Goal: Task Accomplishment & Management: Manage account settings

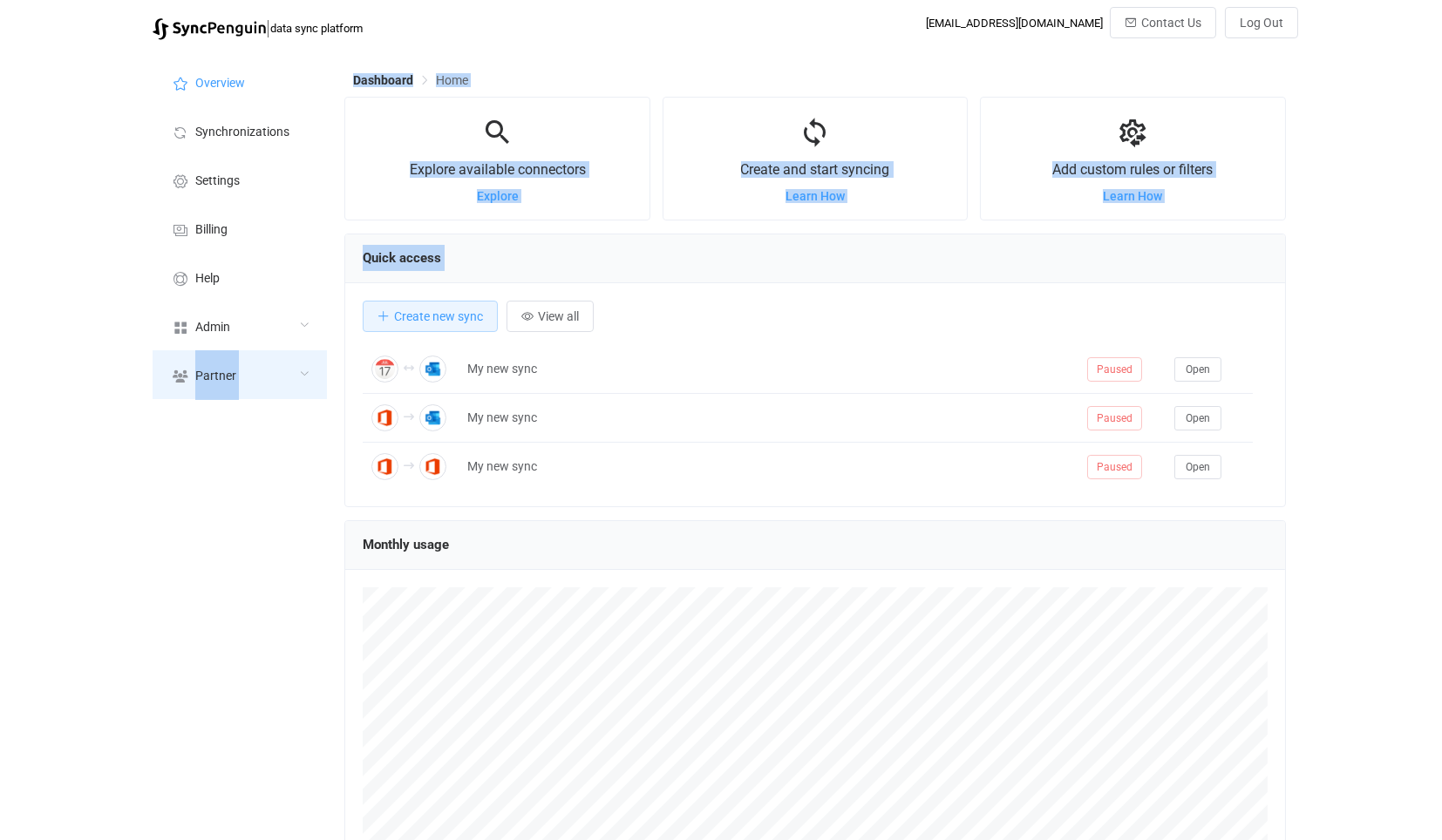
scroll to position [337, 941]
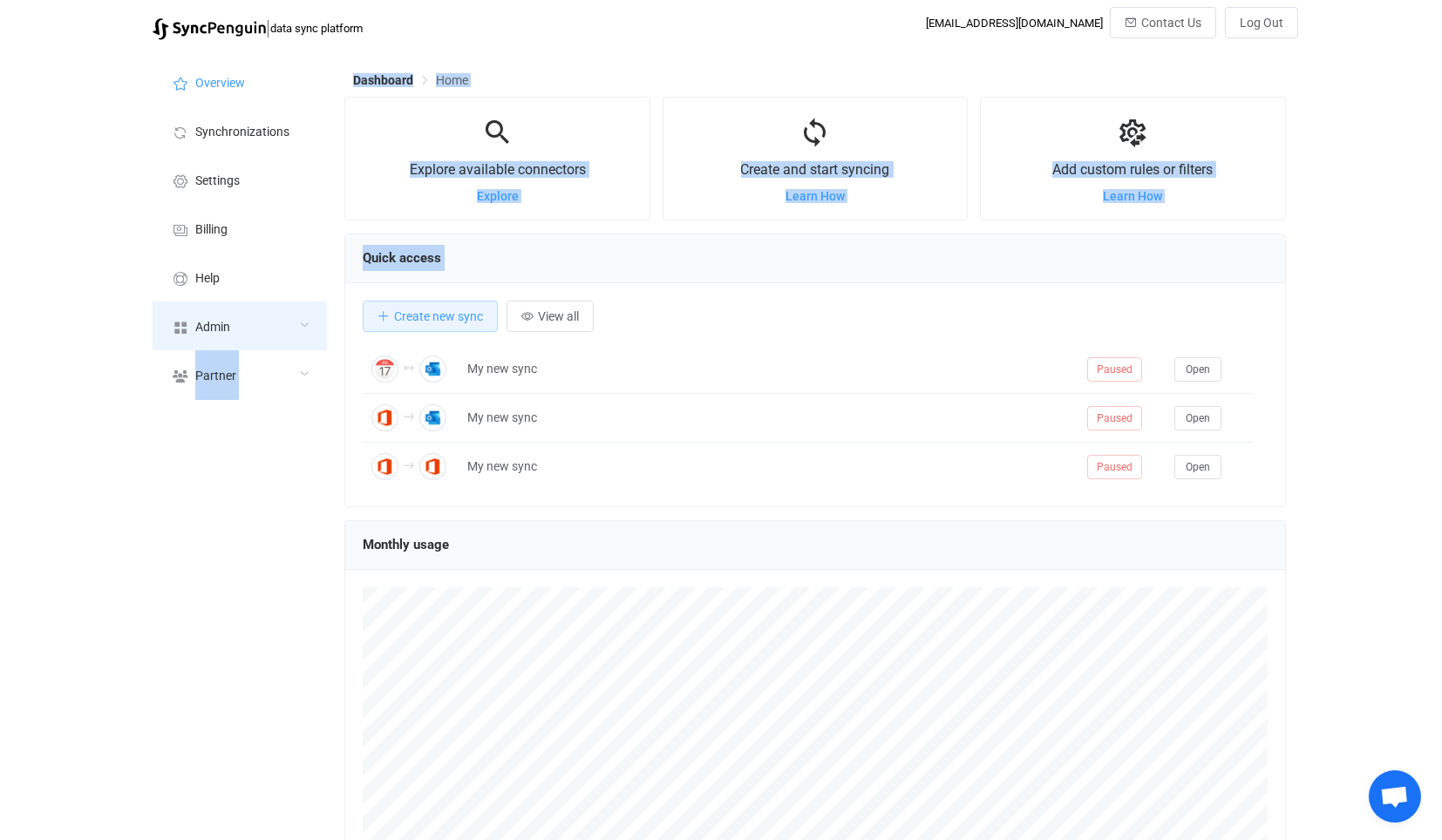
click at [248, 341] on div "Overview Synchronizations Settings Billing Help Admin Stats Data sources Mapper…" at bounding box center [721, 530] width 1154 height 962
click at [254, 310] on div "Admin" at bounding box center [240, 326] width 175 height 49
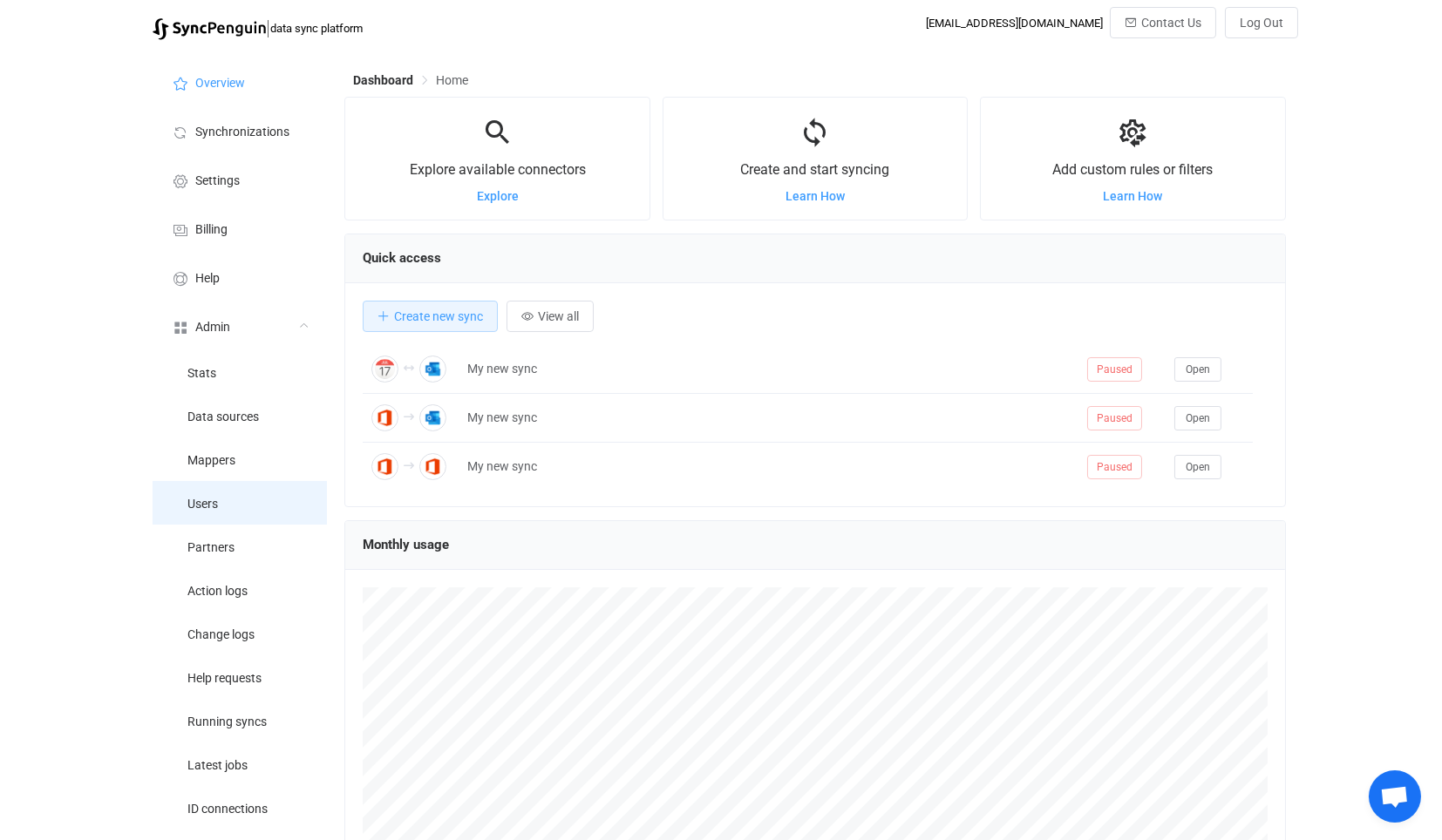
click at [226, 518] on li "Users" at bounding box center [240, 502] width 175 height 43
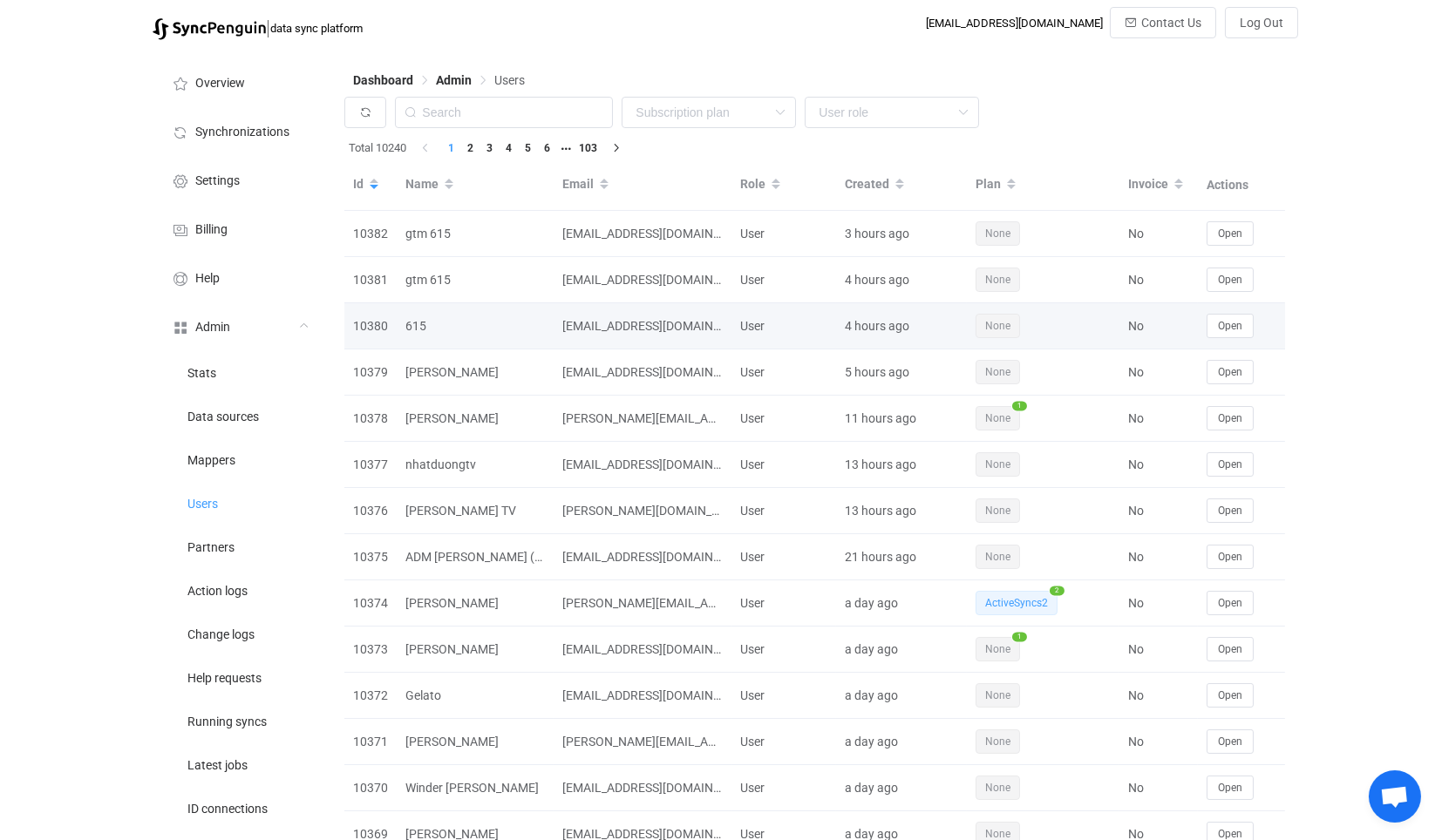
click at [1198, 321] on div "Open" at bounding box center [1241, 326] width 87 height 25
click at [1221, 324] on span "Open" at bounding box center [1231, 326] width 25 height 12
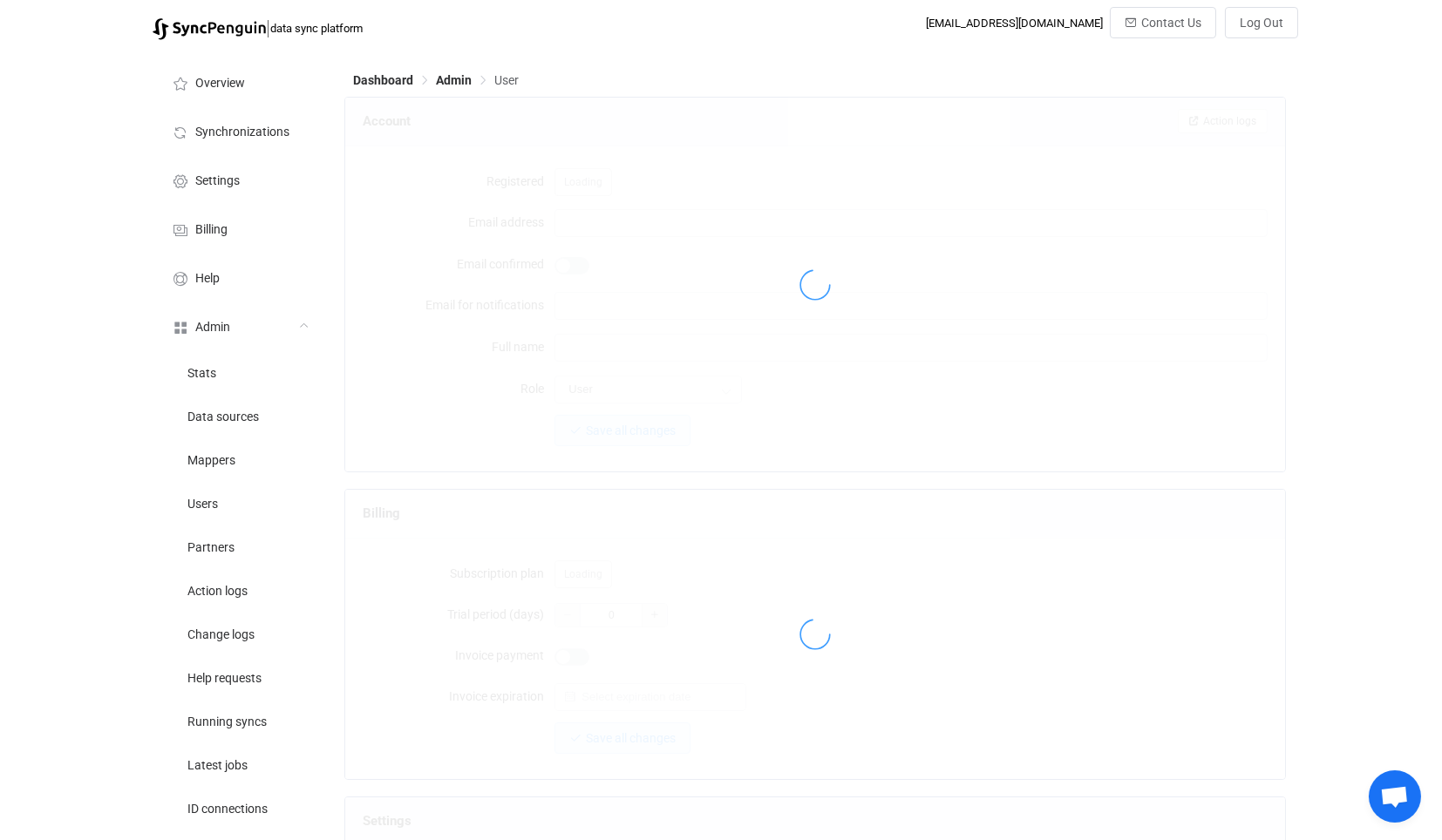
type input "[EMAIL_ADDRESS][DOMAIN_NAME]"
type input "615"
type input "14"
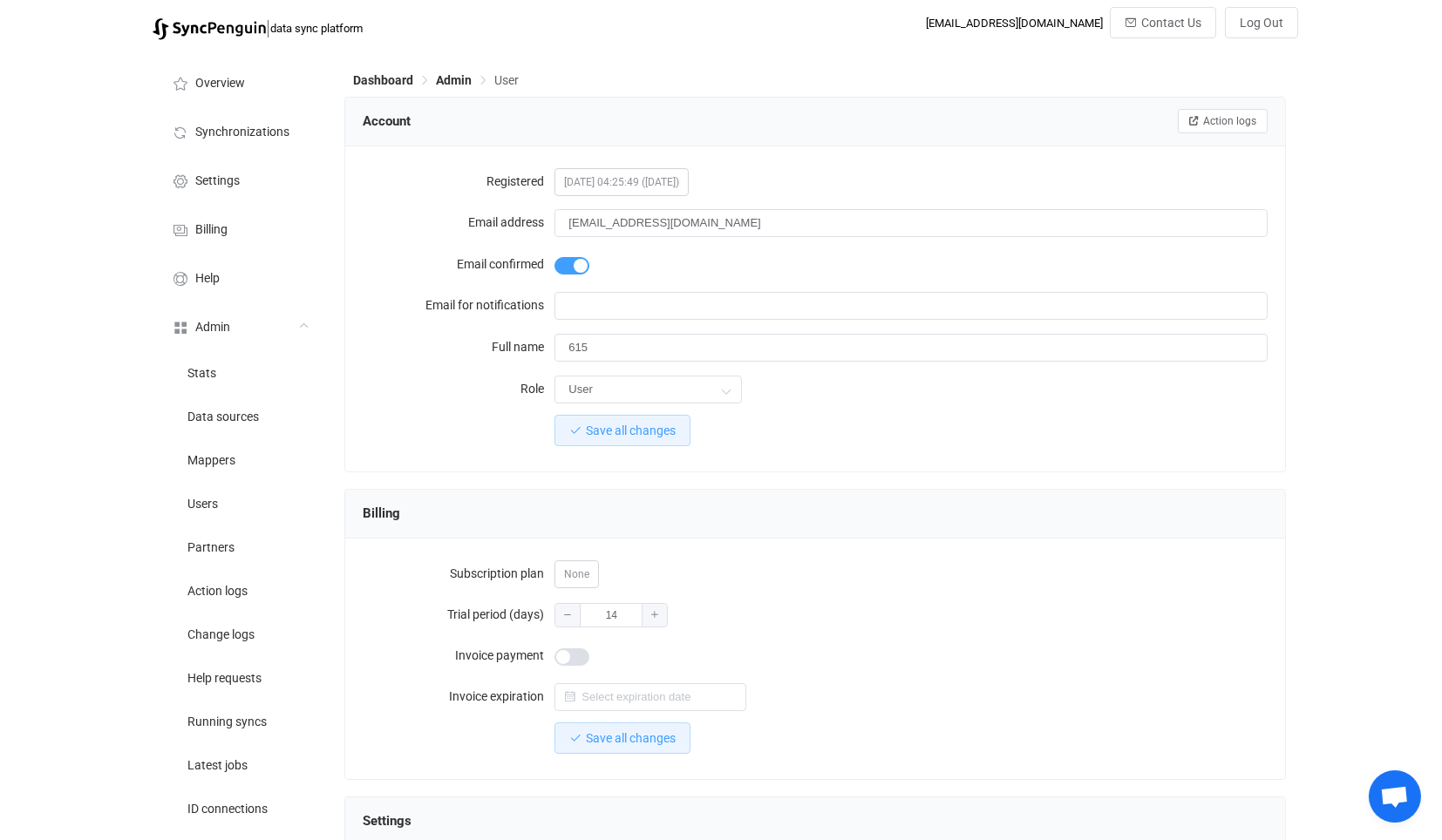
scroll to position [1370, 0]
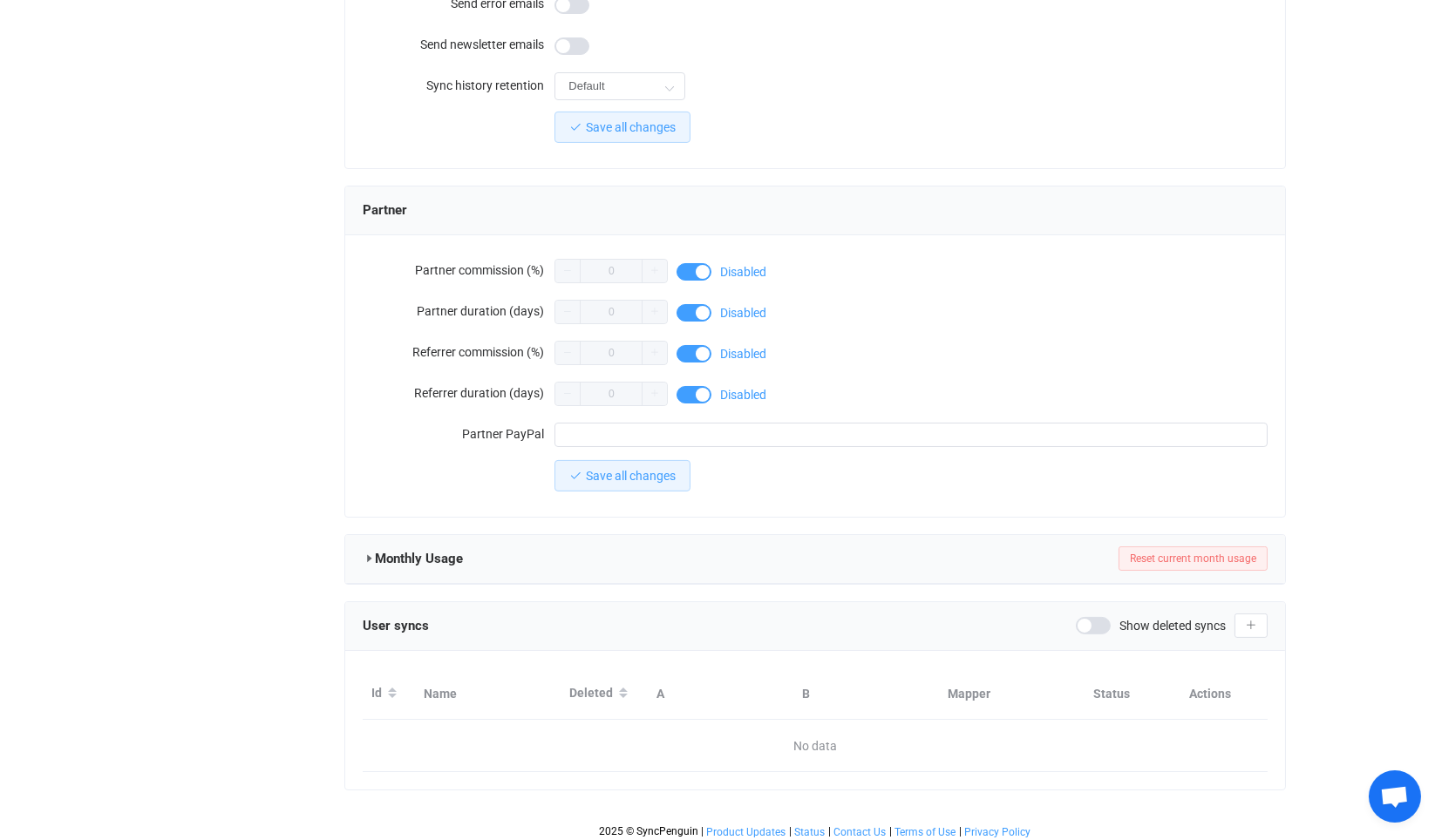
click at [1109, 619] on div "Show deleted syncs" at bounding box center [1151, 626] width 150 height 18
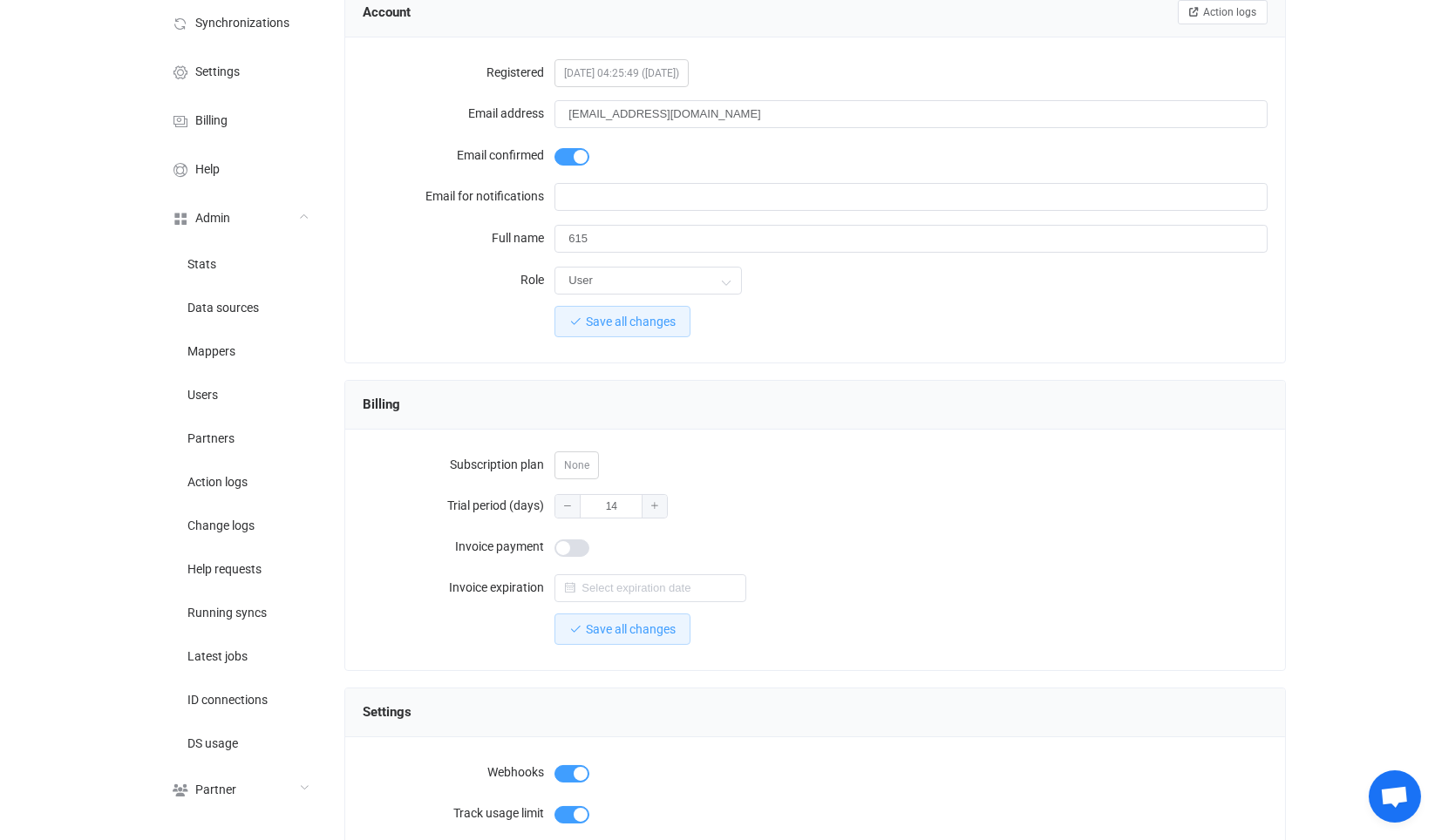
scroll to position [0, 0]
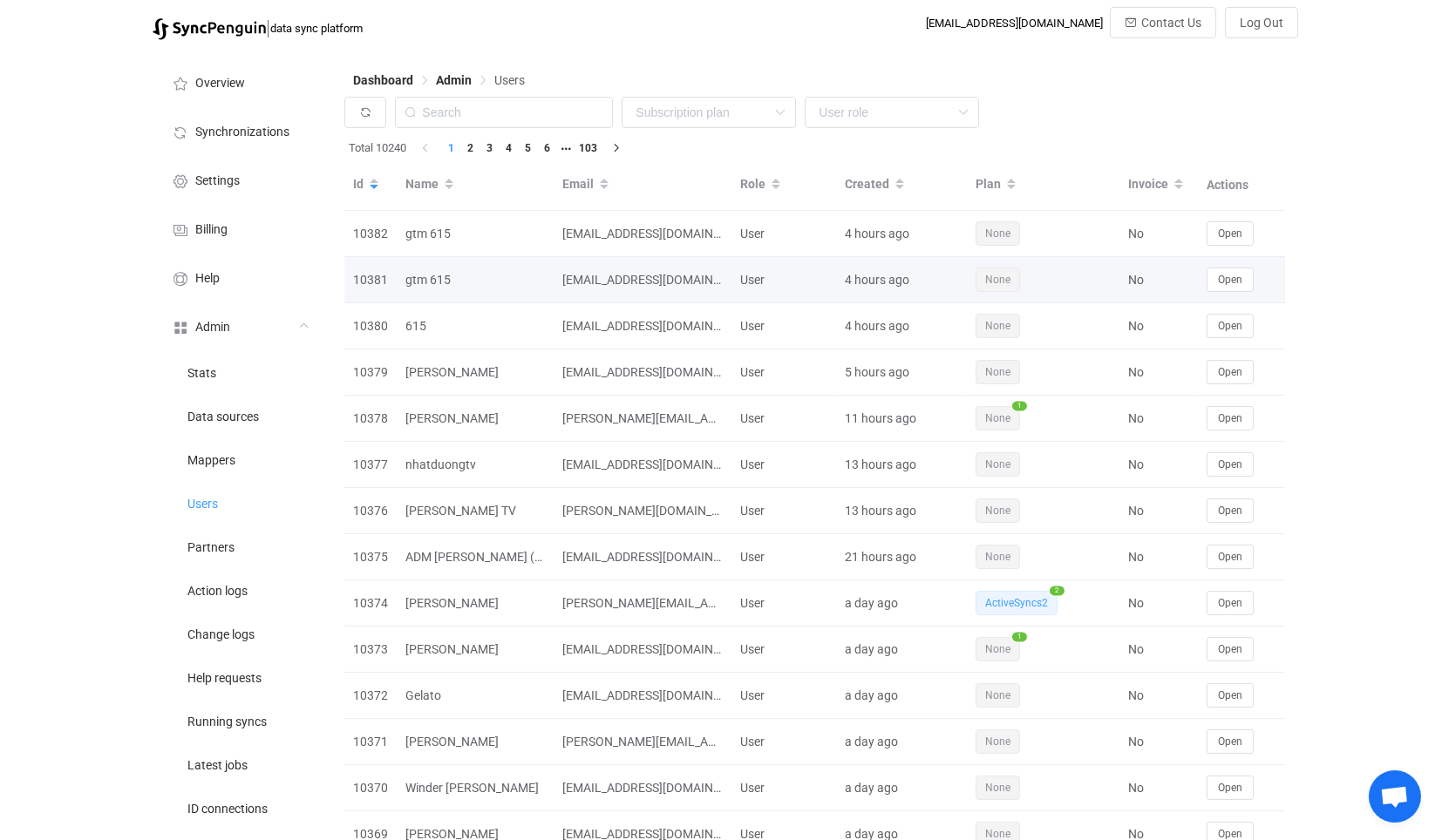
click at [421, 271] on div "gtm 615" at bounding box center [475, 280] width 157 height 20
drag, startPoint x: 421, startPoint y: 271, endPoint x: 453, endPoint y: 287, distance: 35.8
click at [453, 287] on div "gtm 615" at bounding box center [475, 280] width 157 height 20
copy div "gtm 615"
click at [1228, 277] on span "Open" at bounding box center [1231, 280] width 25 height 12
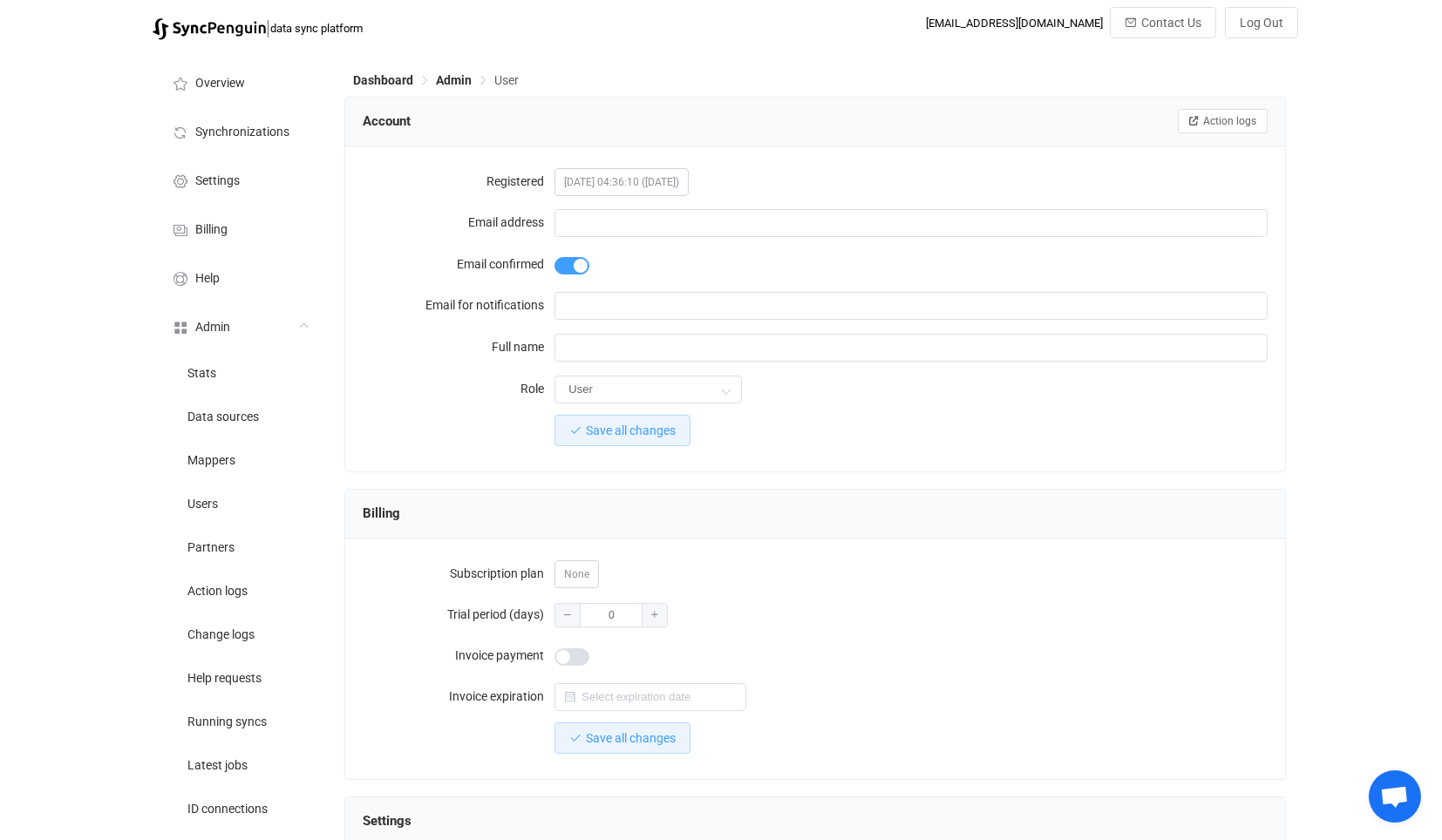
type input "[EMAIL_ADDRESS][DOMAIN_NAME]"
type input "gtm 615"
type input "14"
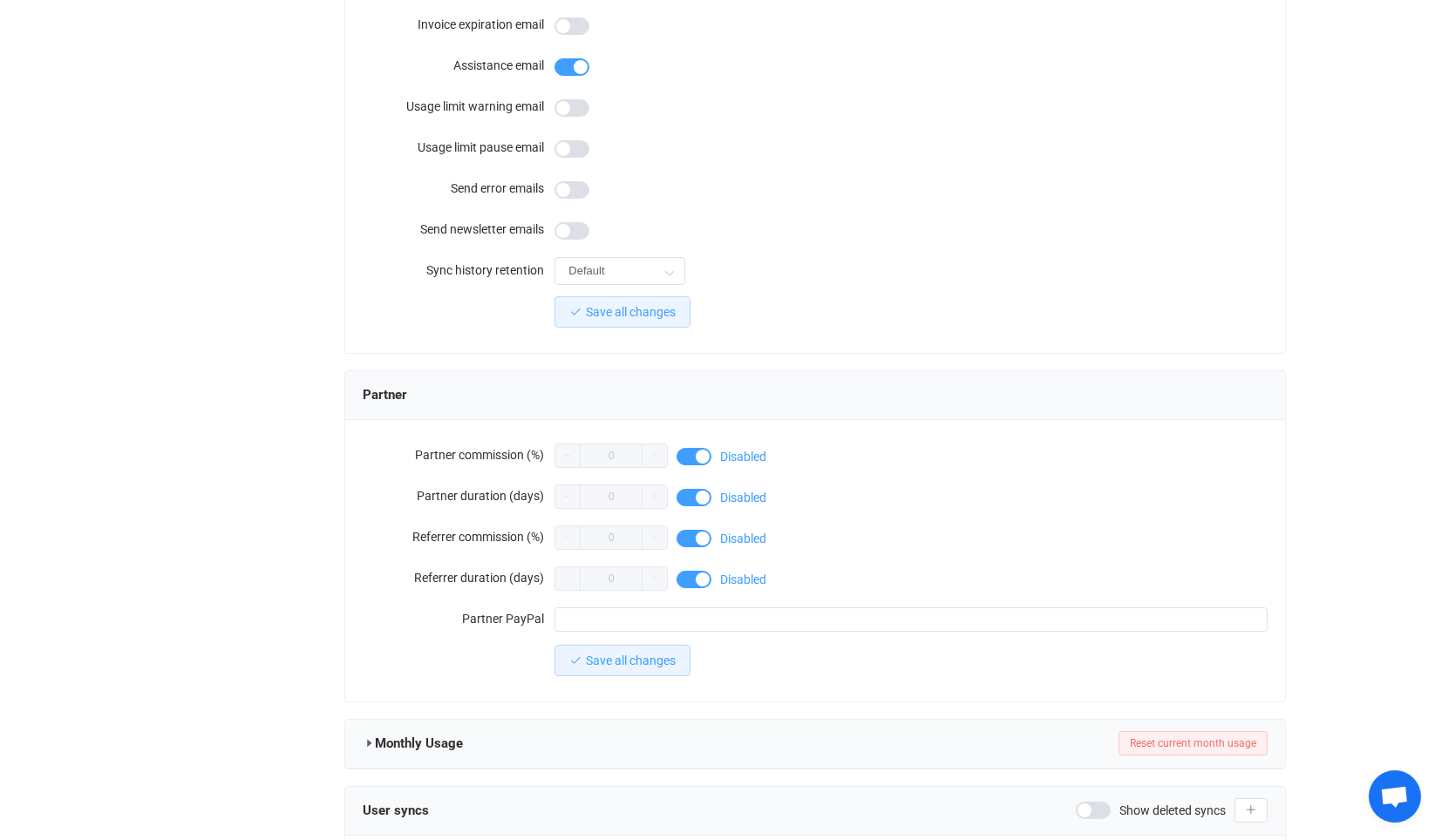
scroll to position [1370, 0]
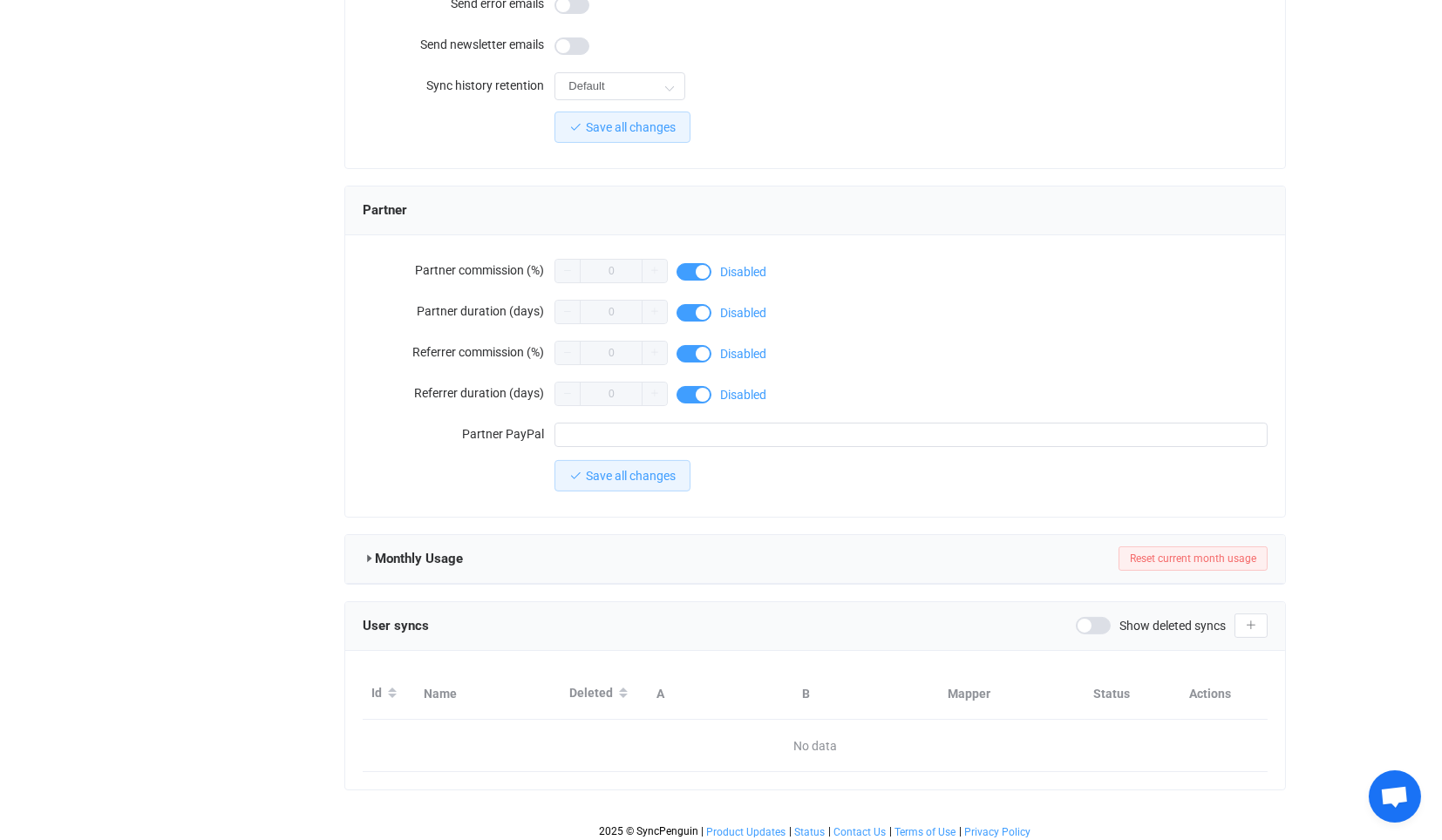
click at [1114, 624] on div "Show deleted syncs" at bounding box center [1151, 626] width 150 height 18
click at [1088, 620] on span at bounding box center [1093, 626] width 35 height 18
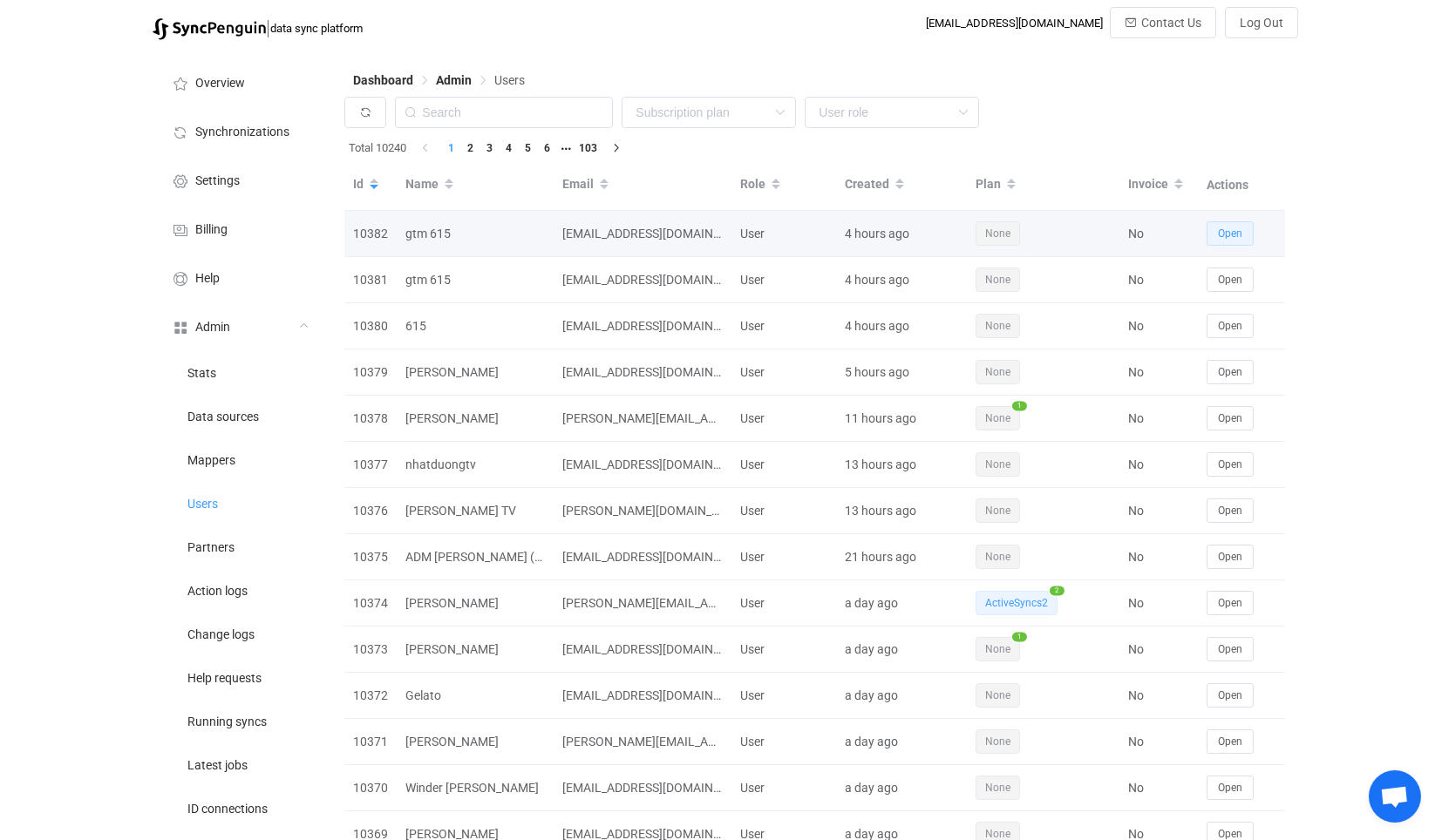
click at [1207, 228] on button "Open" at bounding box center [1230, 234] width 47 height 25
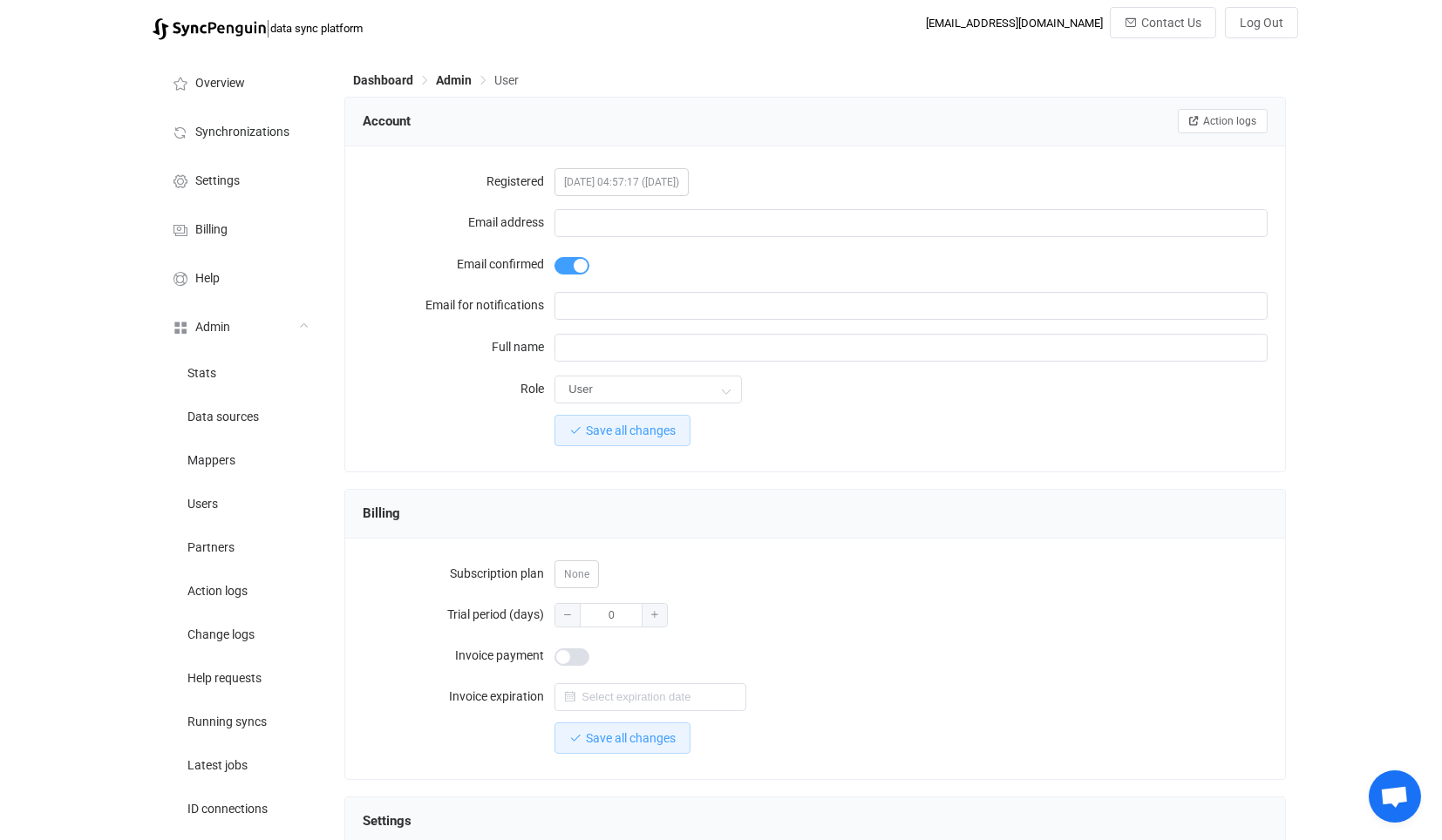
type input "[EMAIL_ADDRESS][DOMAIN_NAME]"
type input "gtm 615"
type input "14"
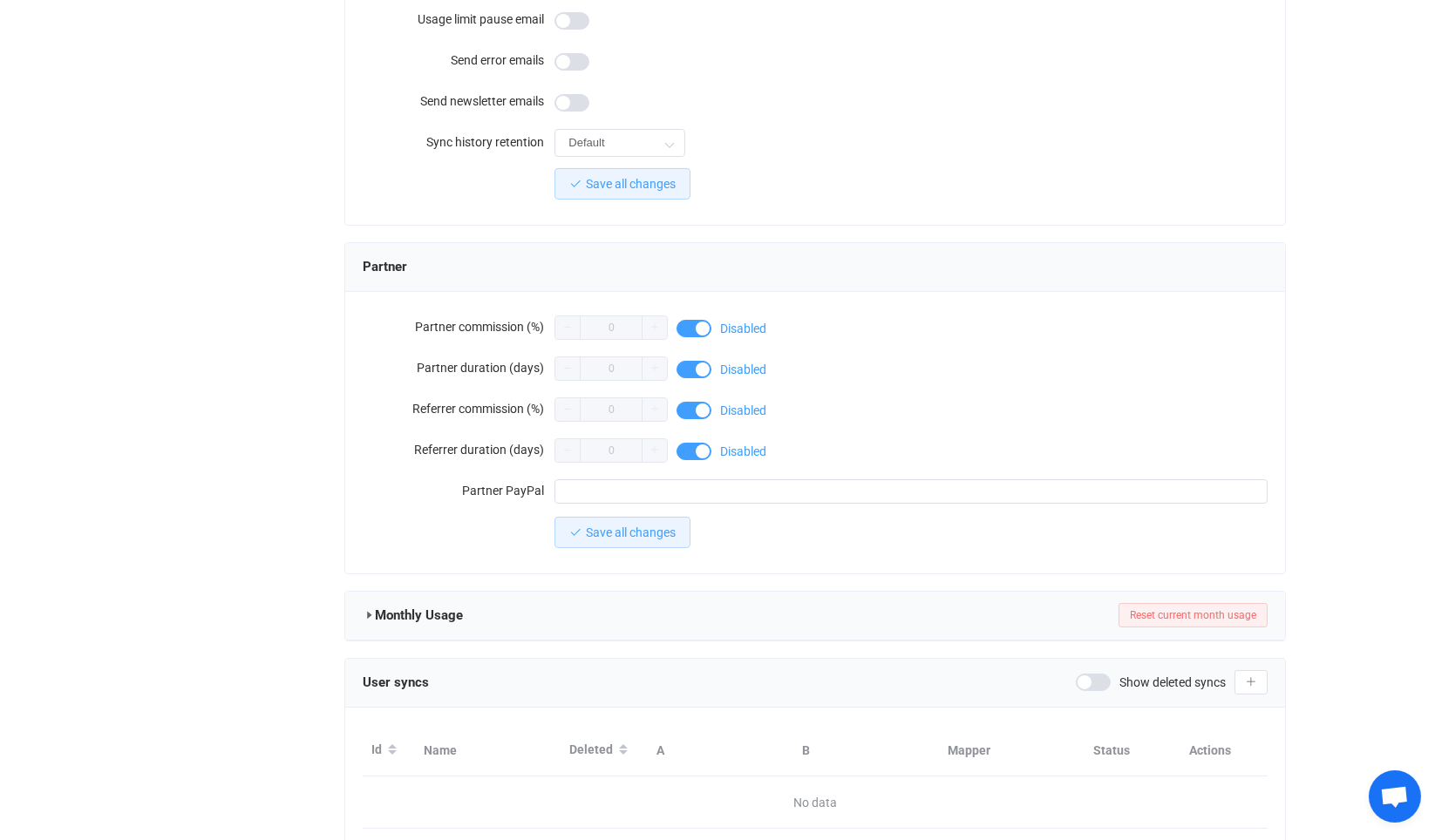
scroll to position [1370, 0]
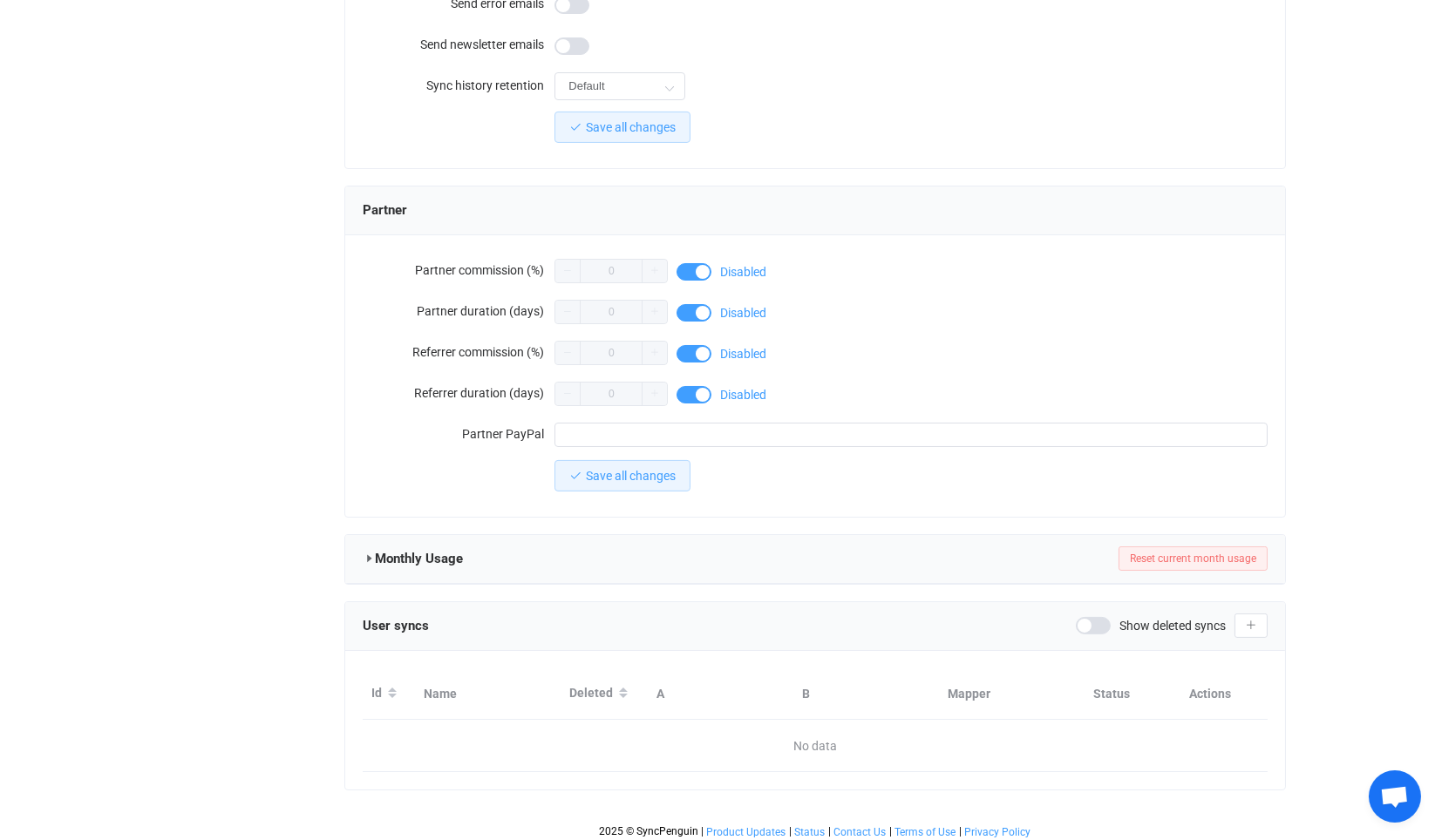
click at [1109, 619] on div "Show deleted syncs" at bounding box center [1151, 626] width 150 height 18
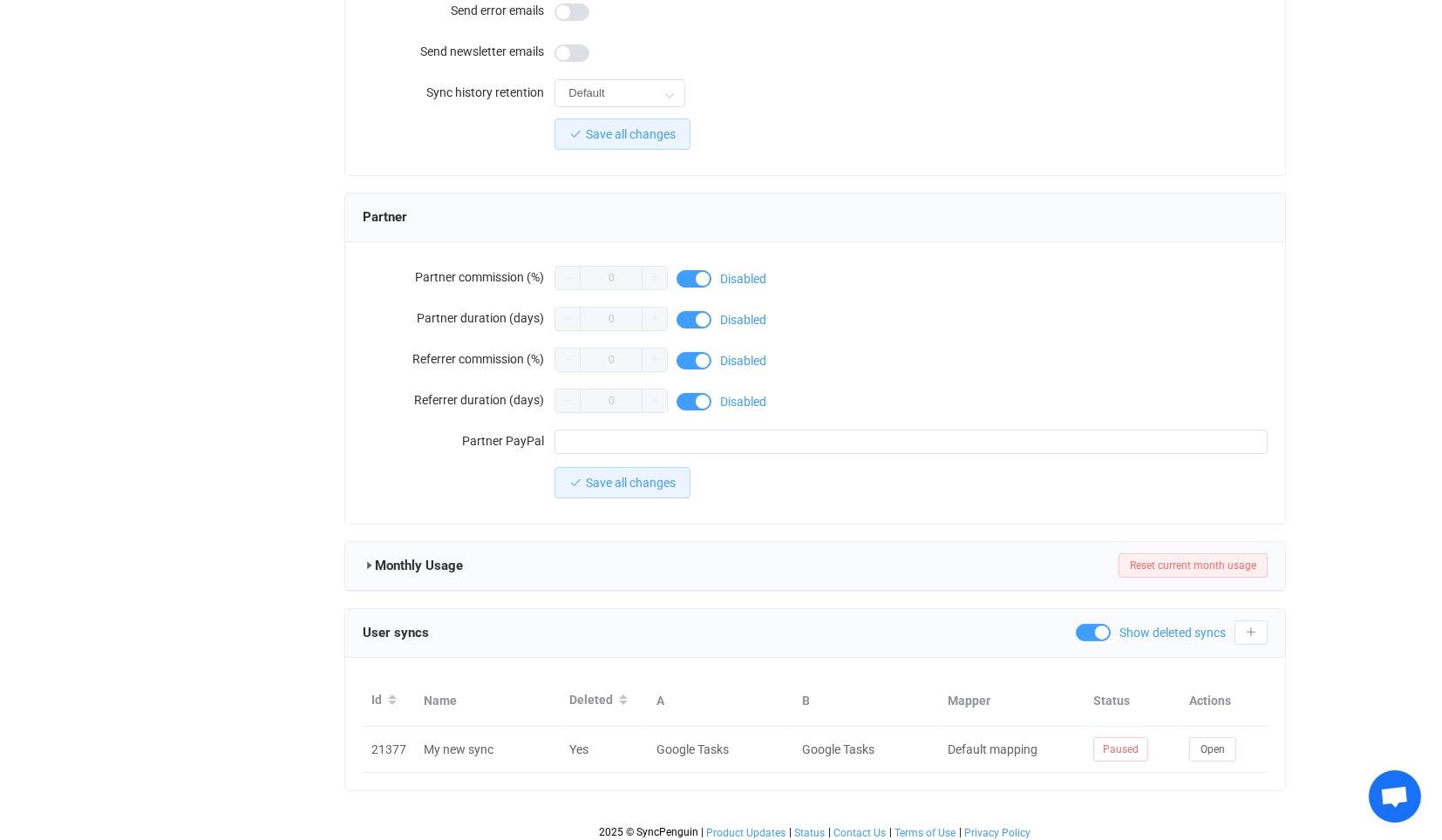
click at [1107, 624] on div "Show deleted syncs" at bounding box center [1151, 633] width 150 height 18
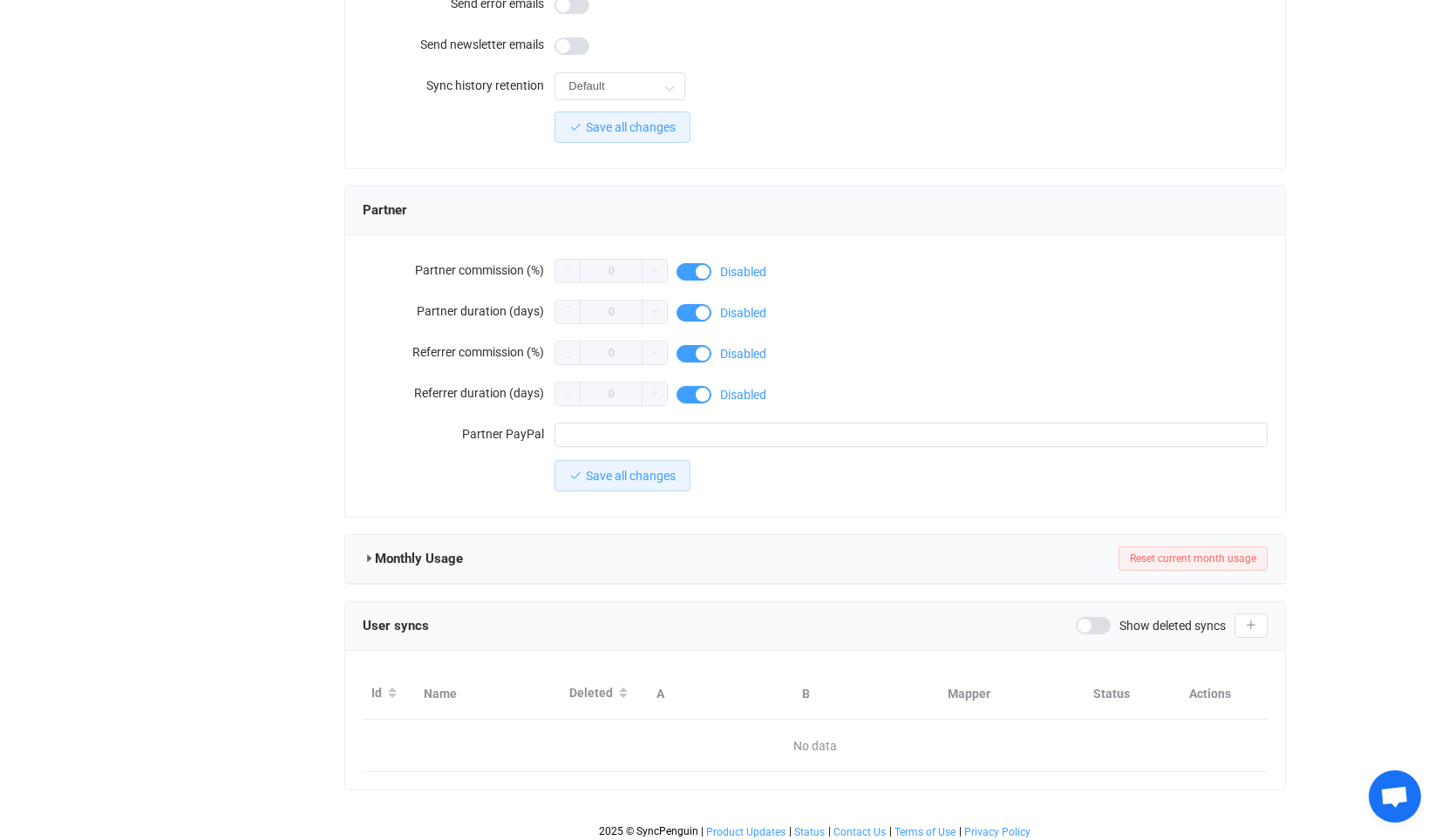
click at [1107, 619] on span at bounding box center [1093, 626] width 35 height 18
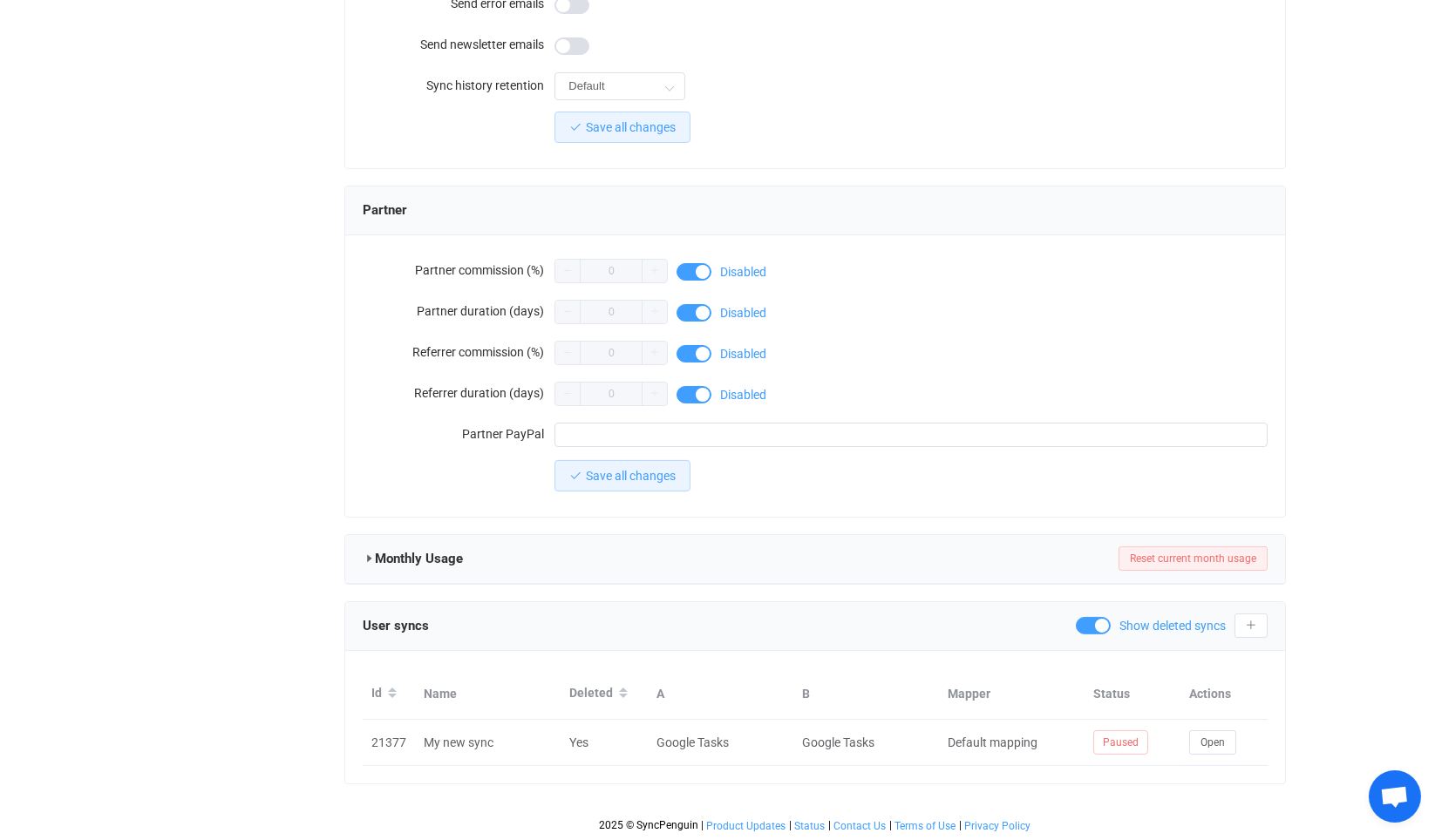
scroll to position [1362, 0]
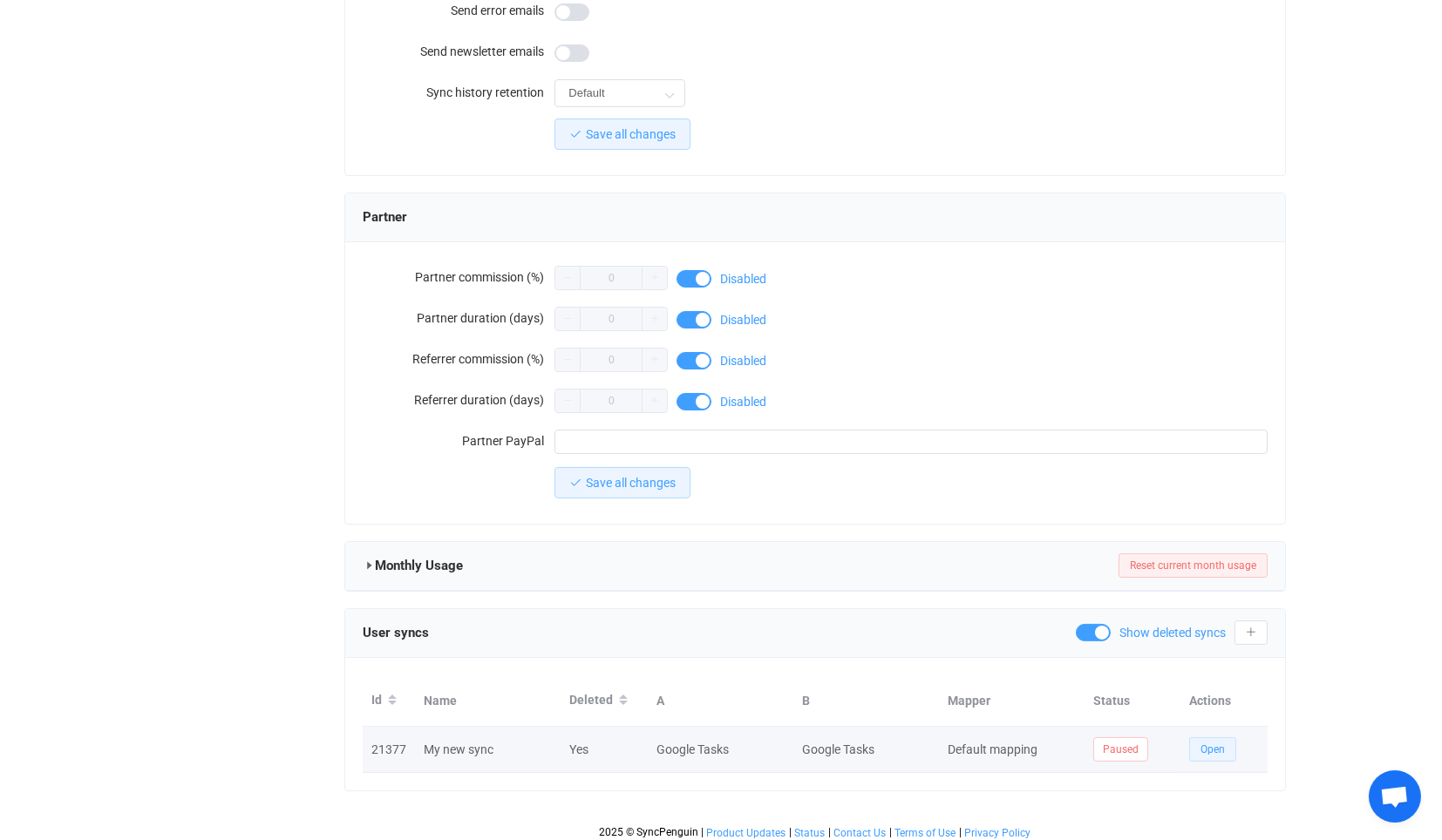
click at [1204, 737] on button "Open" at bounding box center [1212, 750] width 47 height 25
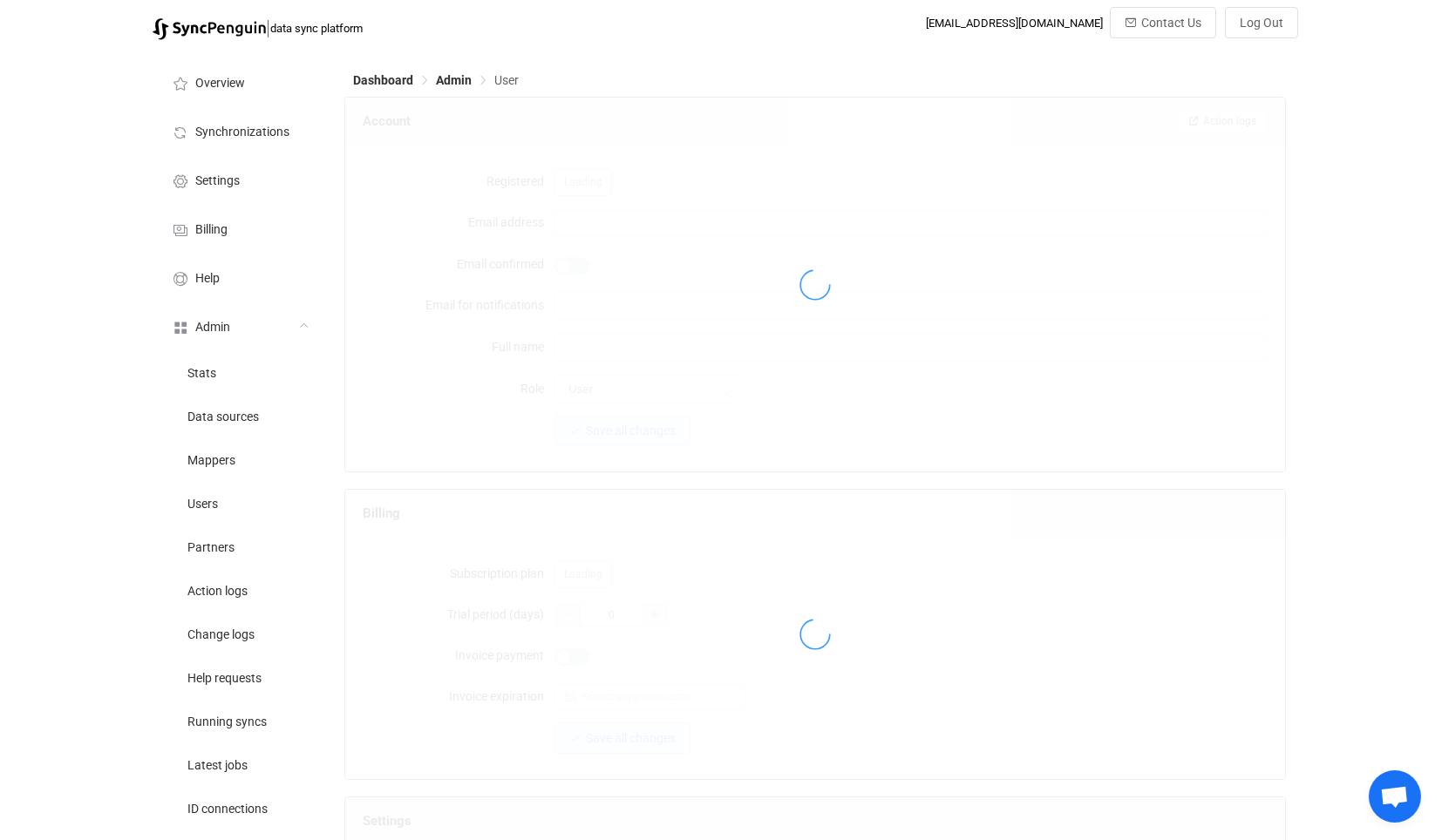
scroll to position [1362, 0]
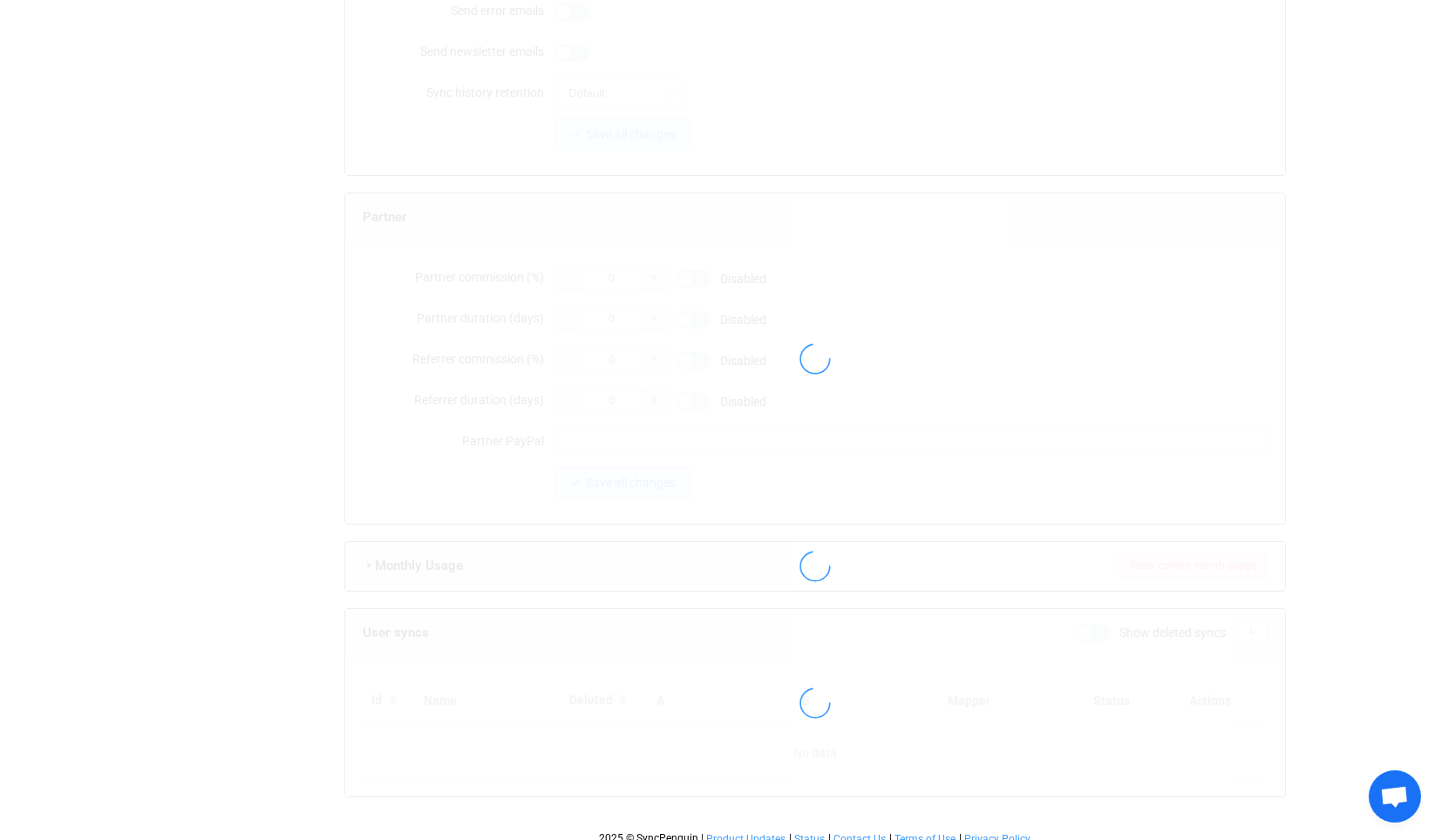
type input "[EMAIL_ADDRESS][DOMAIN_NAME]"
type input "gtm 615"
type input "14"
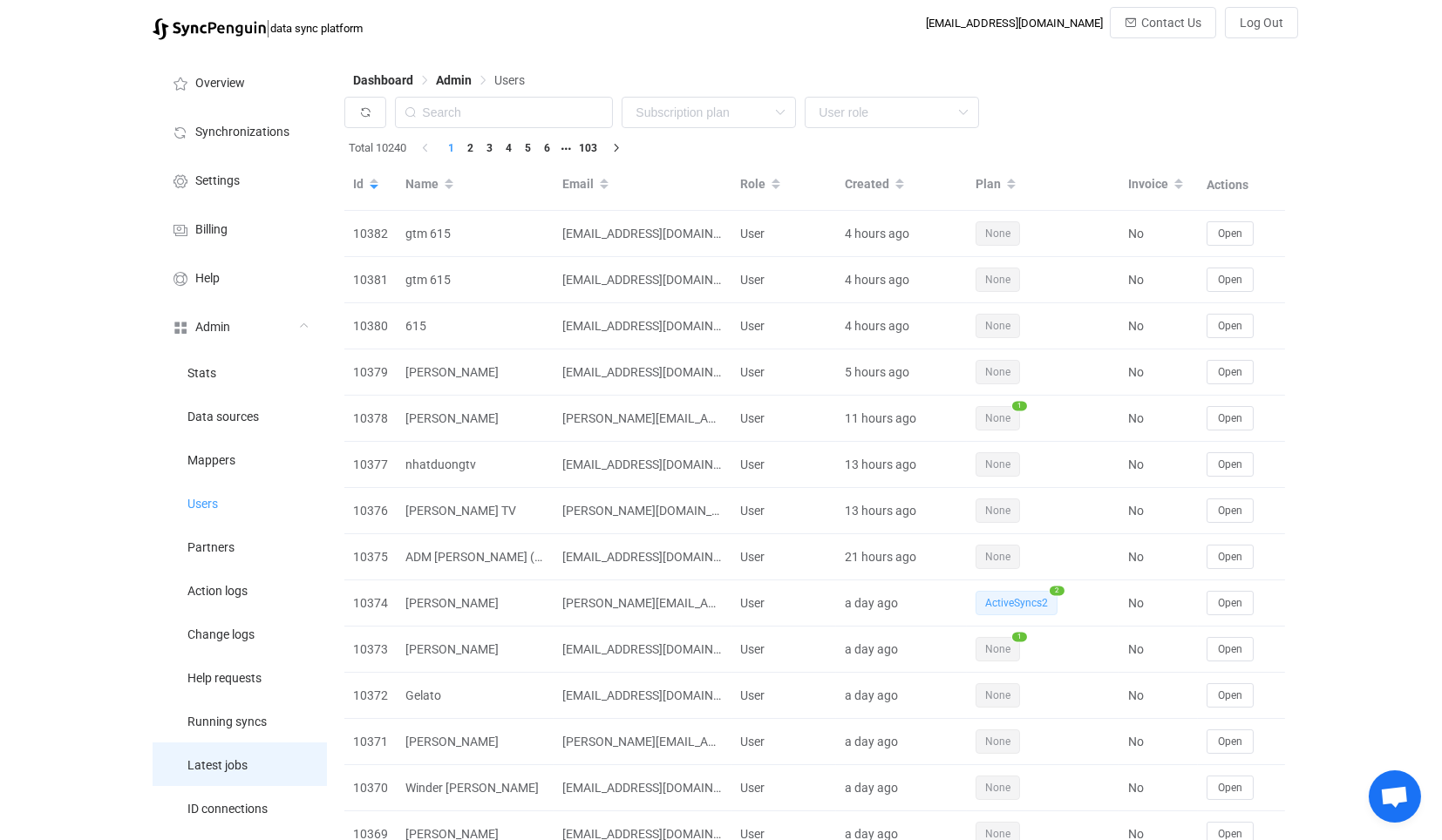
click at [252, 773] on li "Latest jobs" at bounding box center [240, 764] width 175 height 43
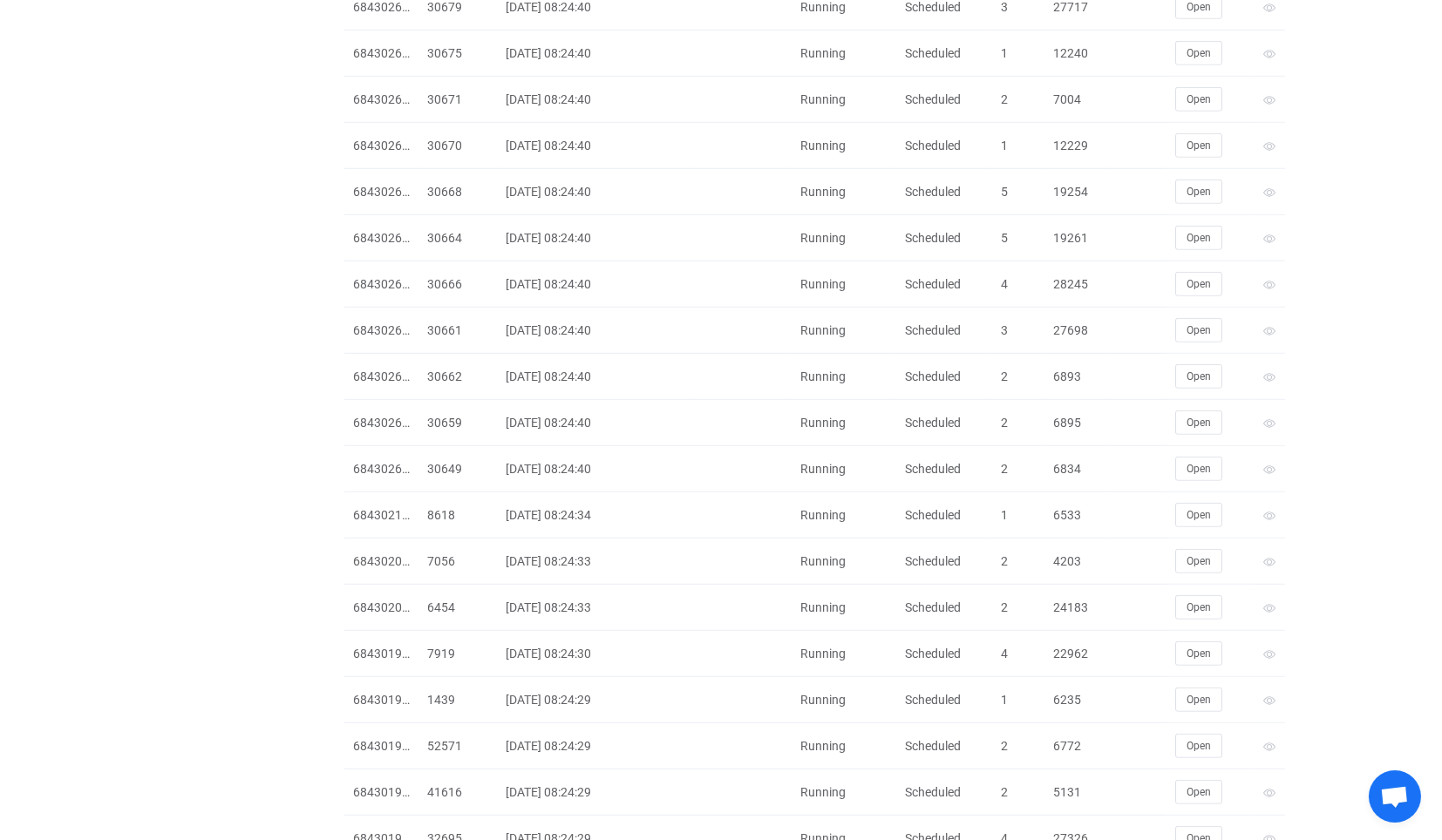
scroll to position [3733, 0]
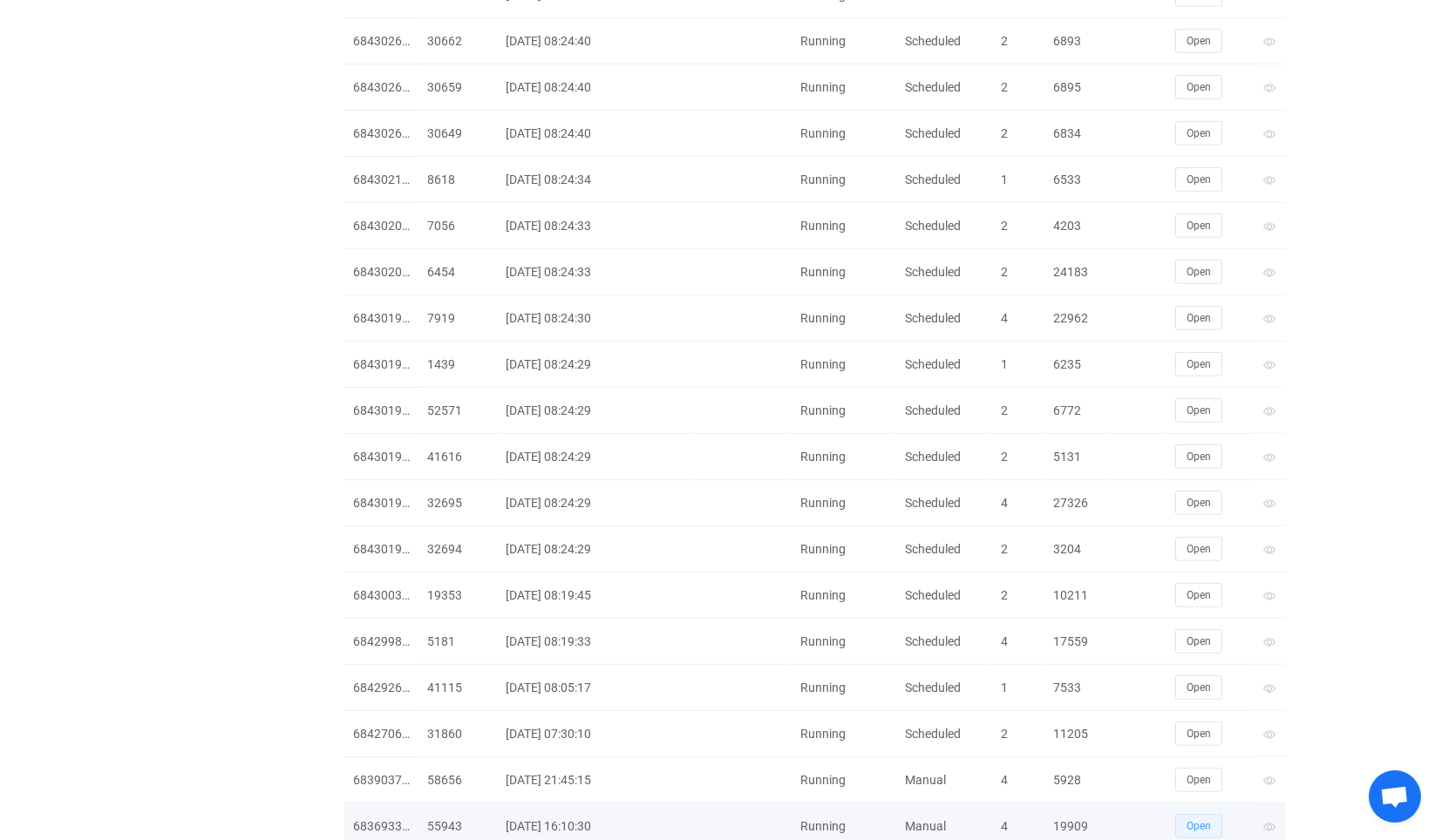
click at [1205, 820] on span "Open" at bounding box center [1199, 827] width 25 height 12
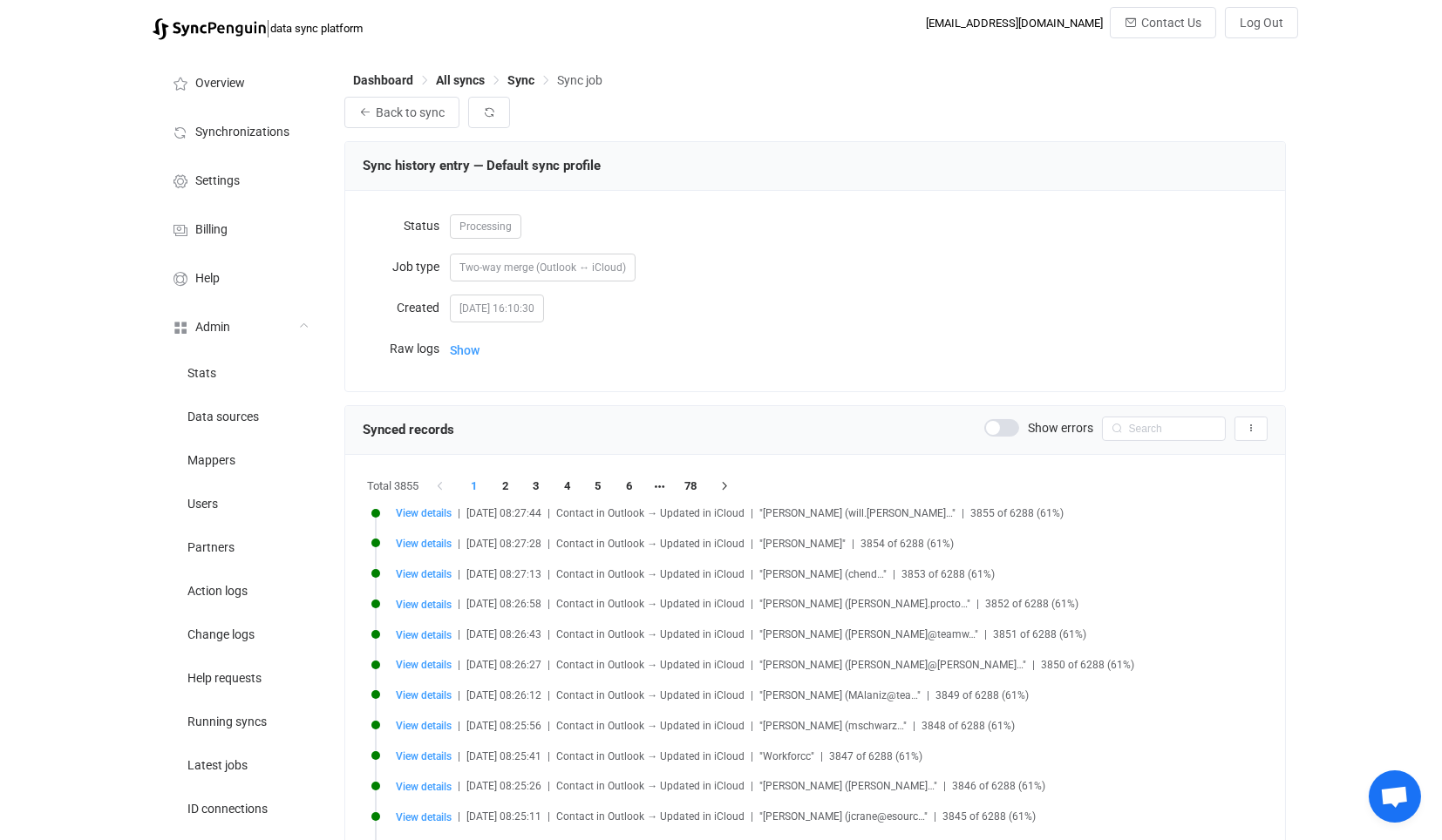
scroll to position [10, 0]
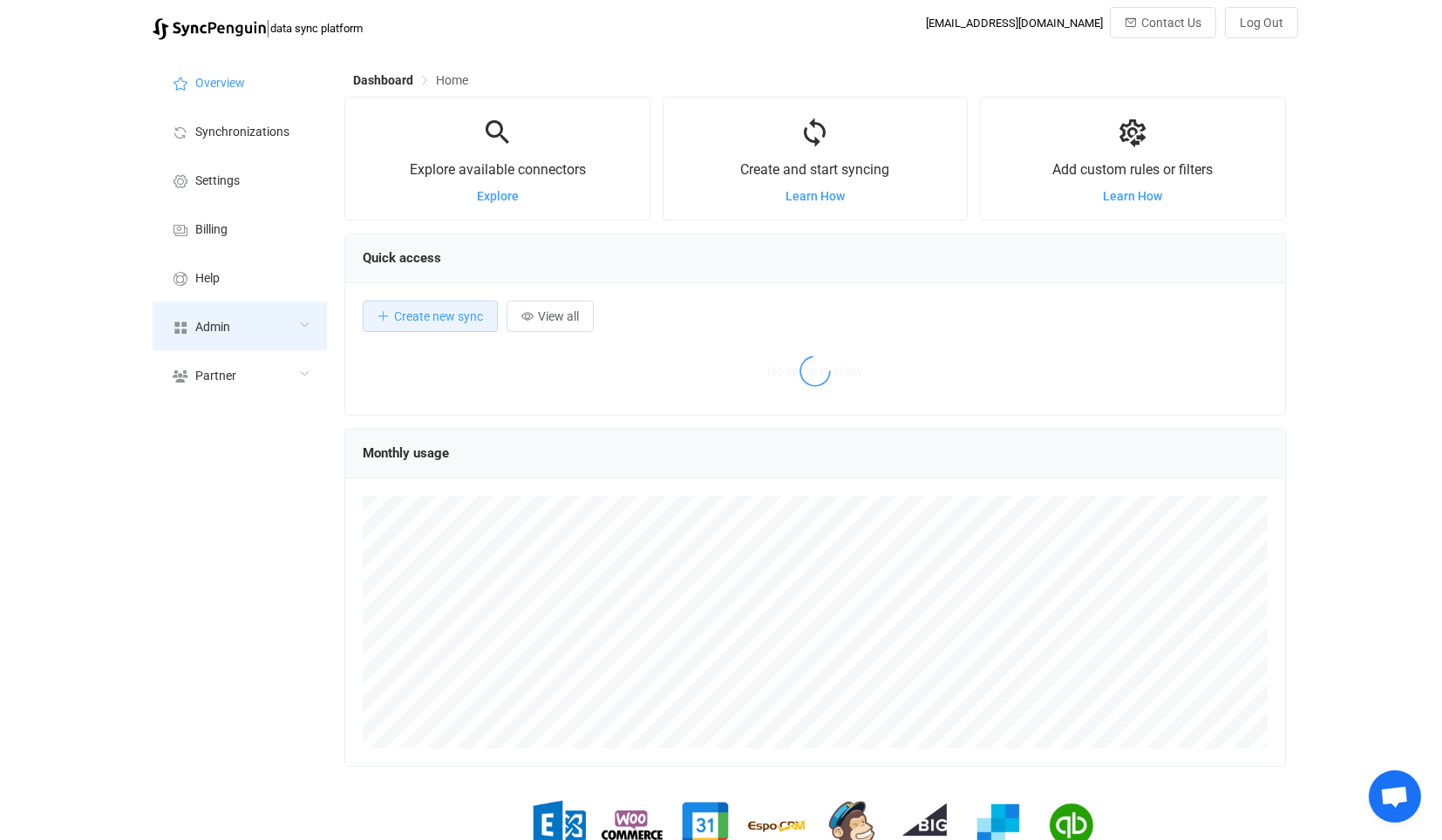
scroll to position [337, 941]
click at [279, 321] on div "Admin" at bounding box center [240, 326] width 175 height 49
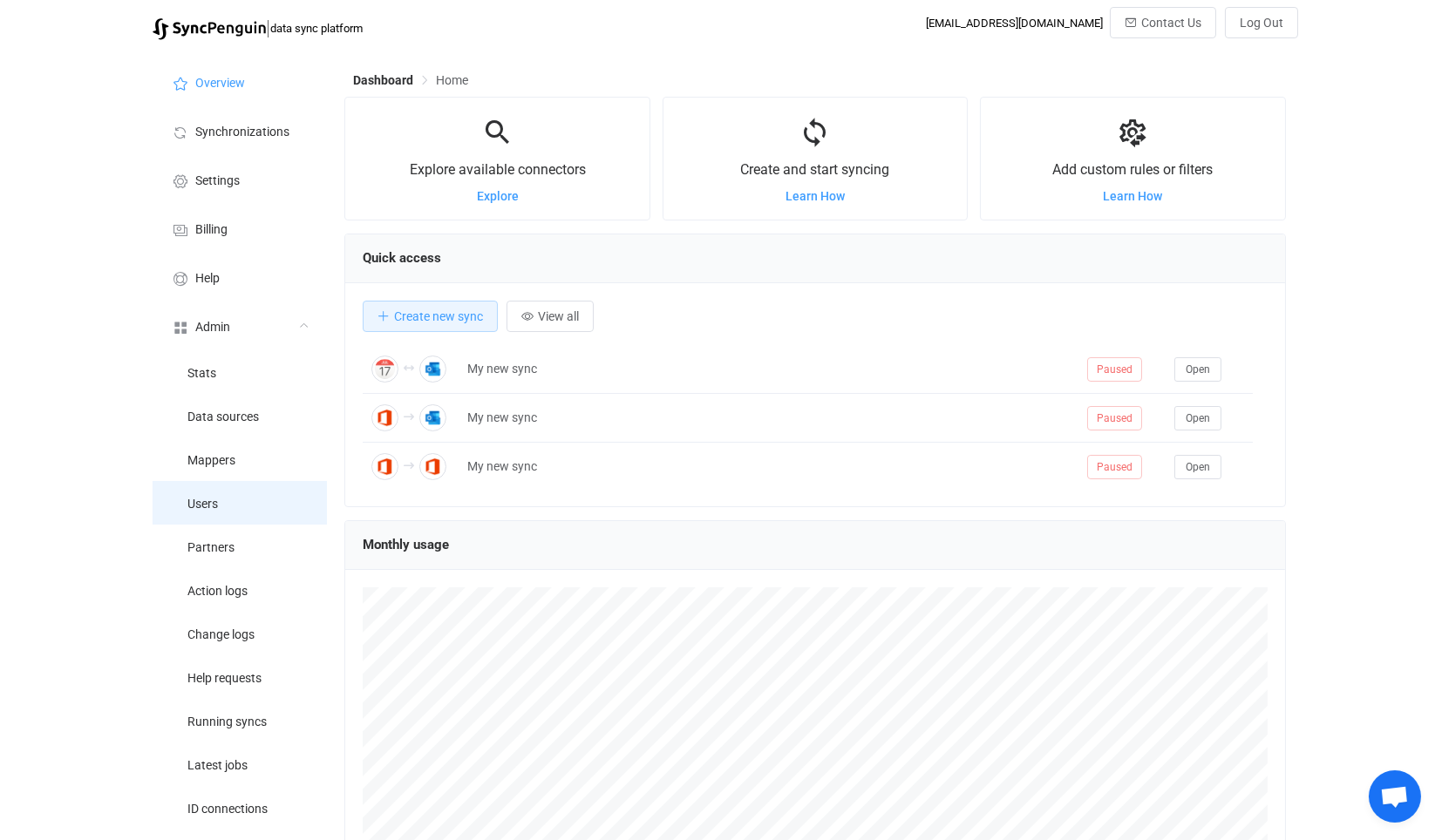
click at [260, 499] on li "Users" at bounding box center [240, 502] width 175 height 43
